Goal: Check status: Check status

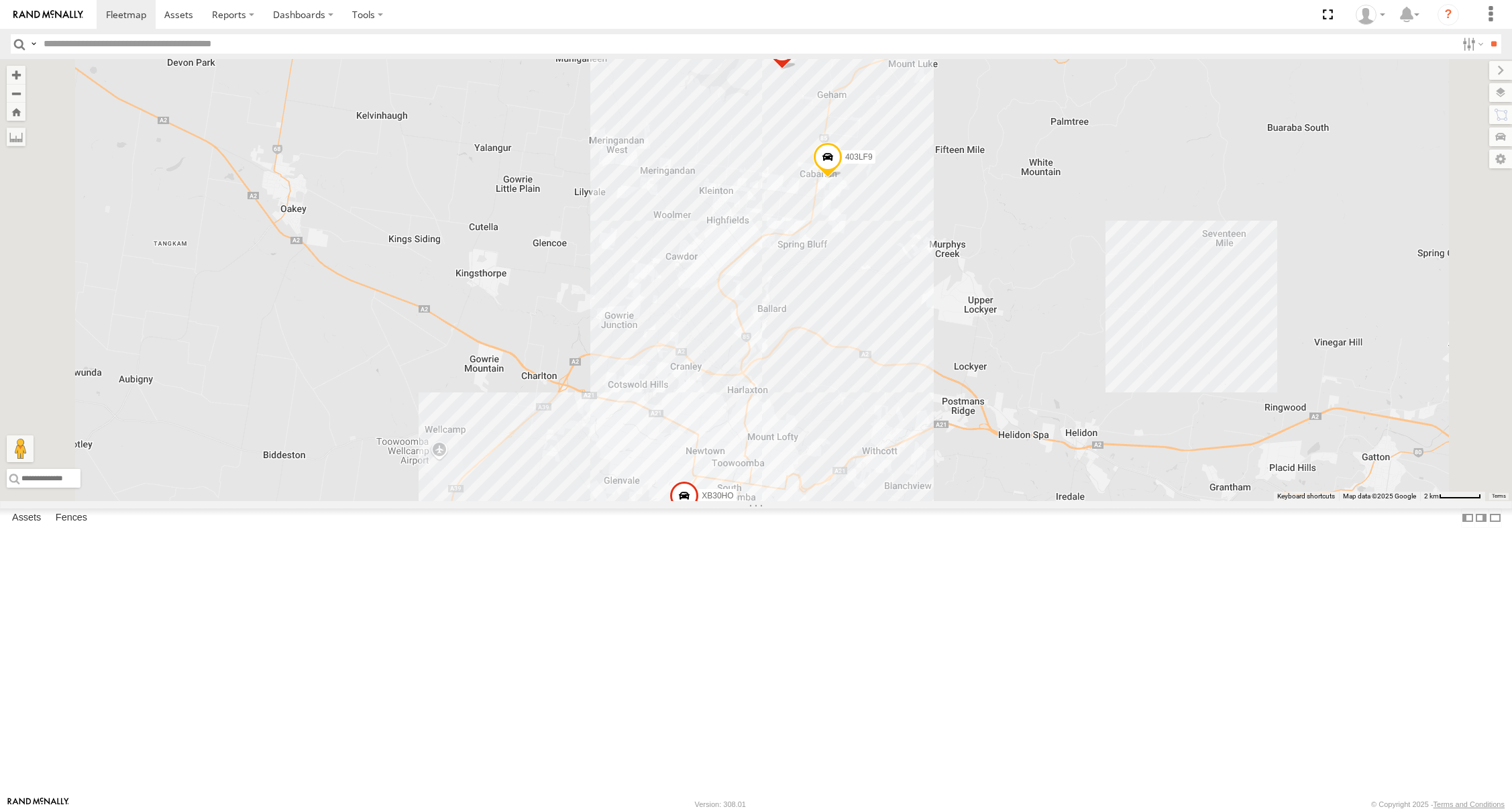
click at [784, 58] on div "4" at bounding box center [770, 44] width 27 height 27
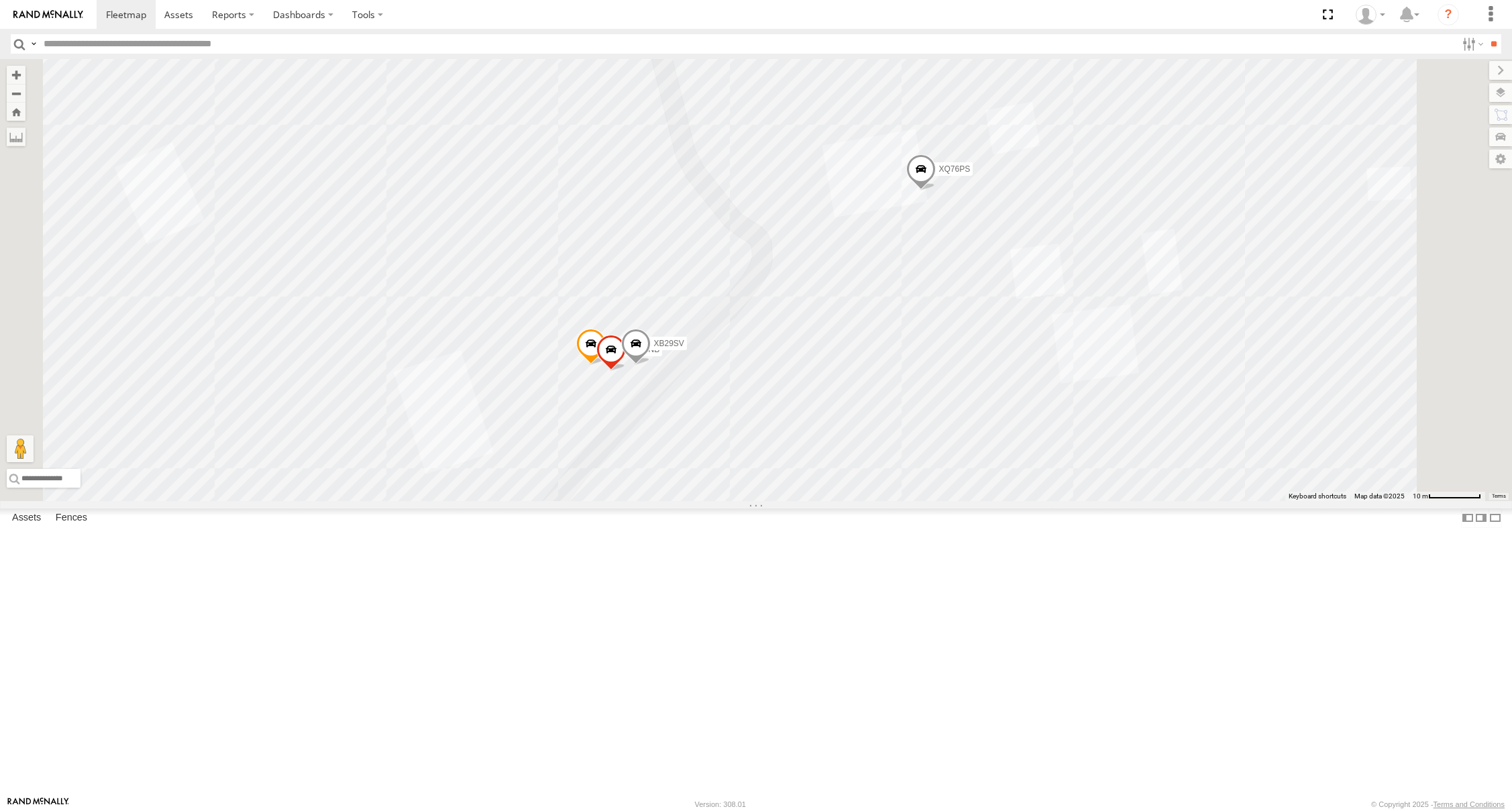
click at [778, 501] on div "XB30HO 949IU5 403LF9 XB20AX XQ76PS XB85NB XB29SV" at bounding box center [756, 281] width 1512 height 442
click at [767, 501] on div "XB30HO 949IU5 403LF9 XB20AX XQ76PS XB85NB XB29SV [PERSON_NAME] (Depot) Can Do C…" at bounding box center [756, 281] width 1512 height 442
